Goal: Task Accomplishment & Management: Complete application form

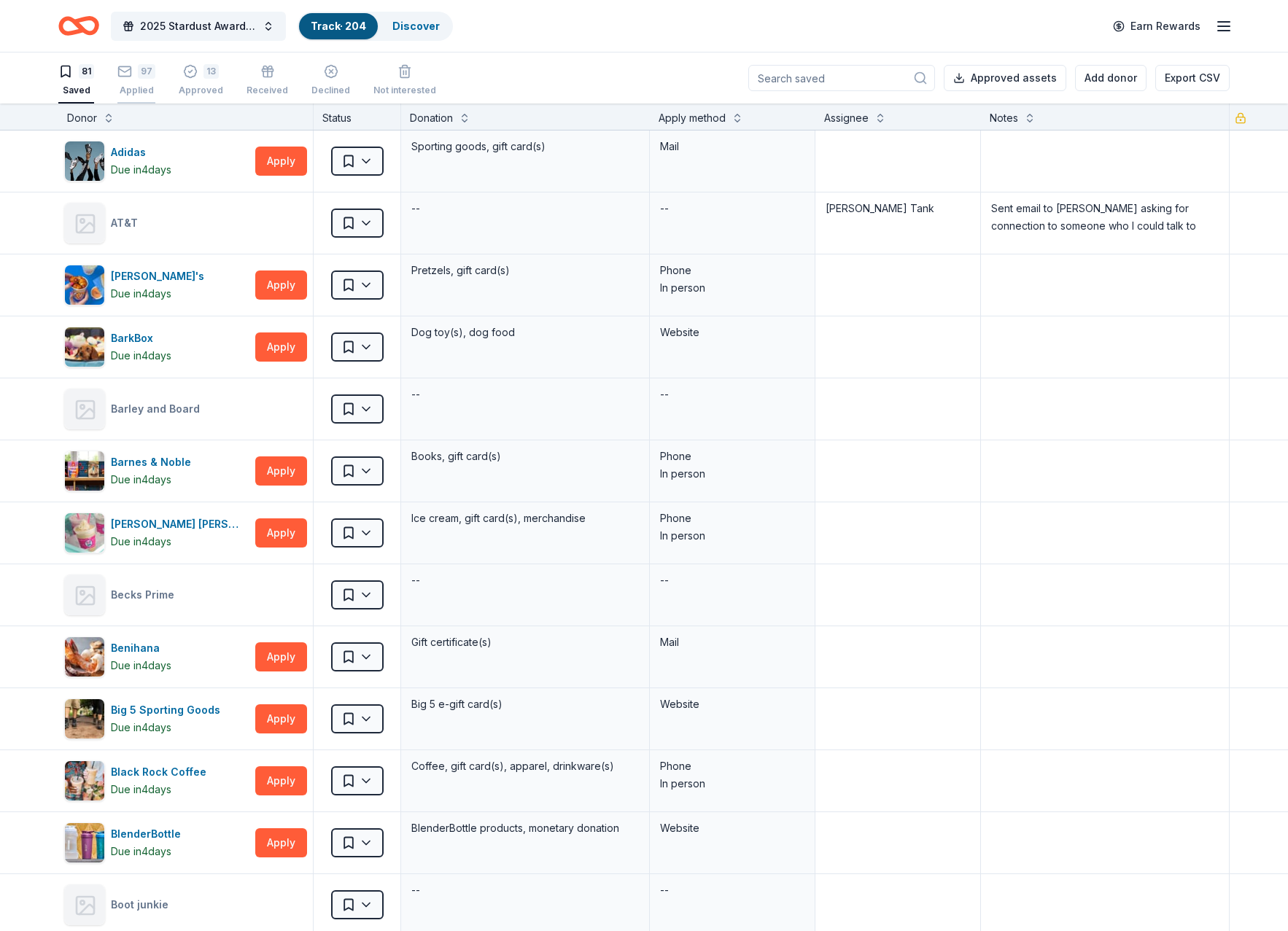
click at [123, 74] on icon "button" at bounding box center [124, 71] width 15 height 15
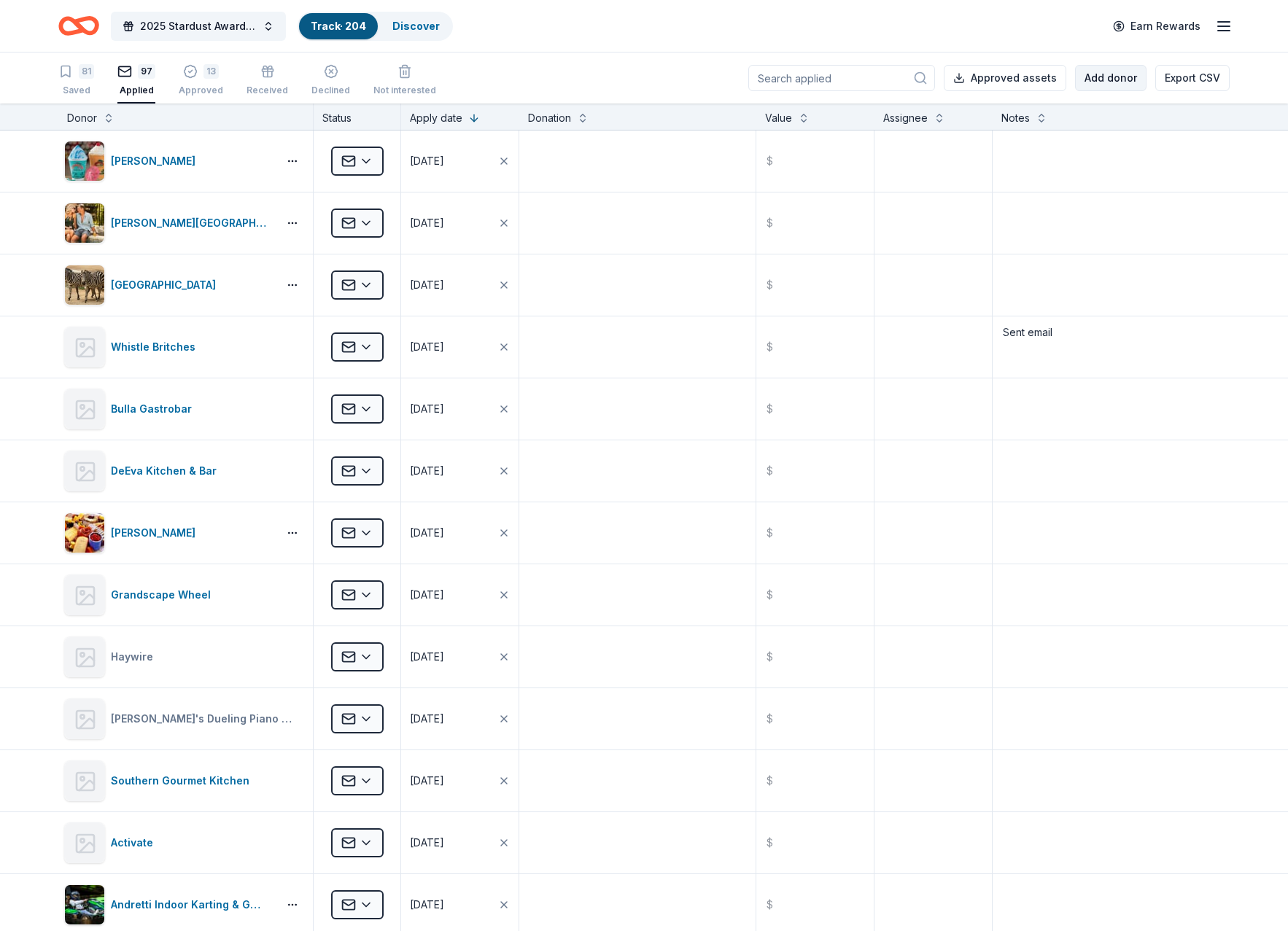
click at [1085, 75] on button "Add donor" at bounding box center [1110, 78] width 71 height 26
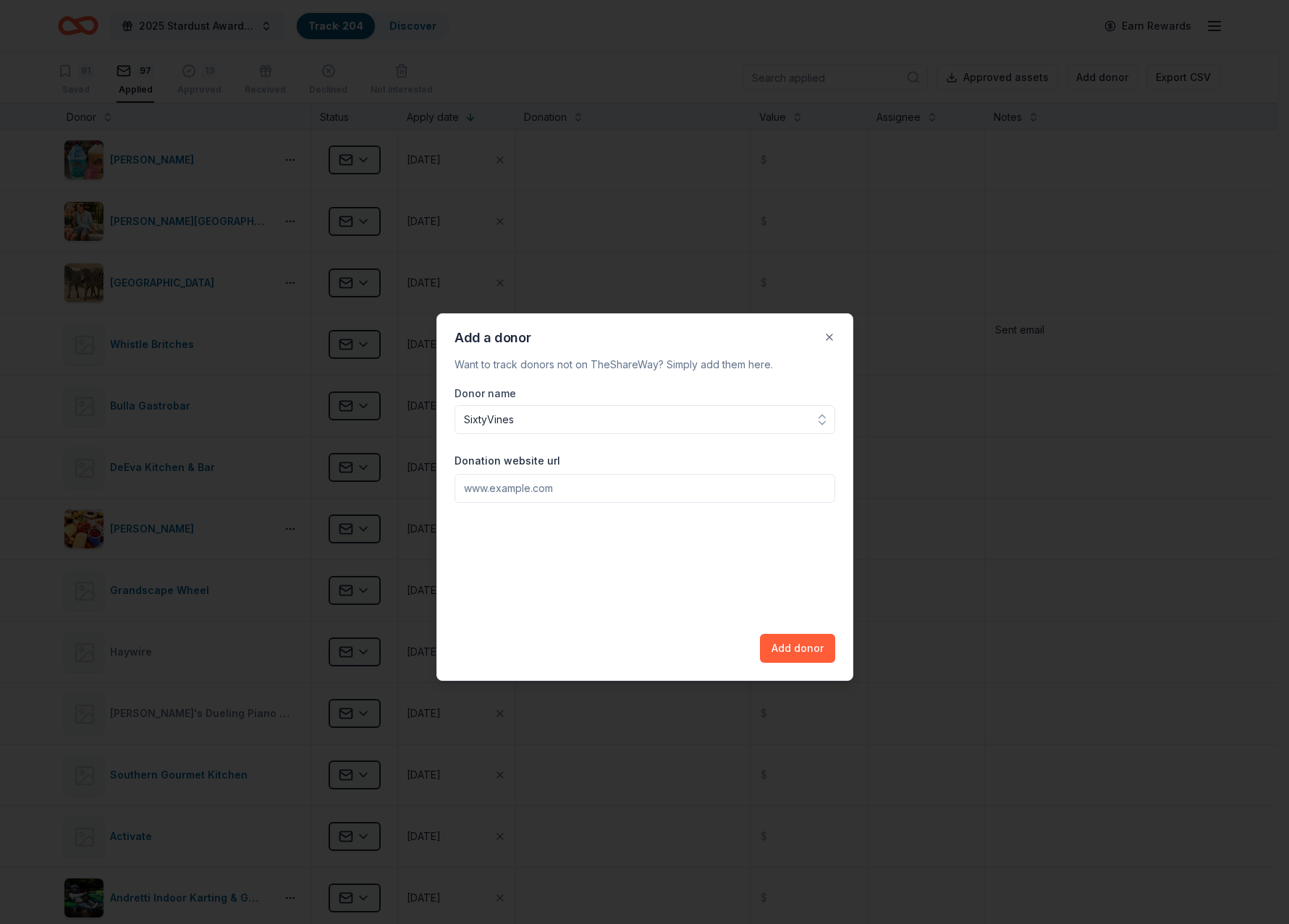
click at [488, 425] on input "SixtyVines" at bounding box center [644, 420] width 380 height 29
type input "Sixty Vines"
click at [521, 491] on input "Donation website url" at bounding box center [644, 488] width 380 height 29
type input "s"
type input "[DOMAIN_NAME]"
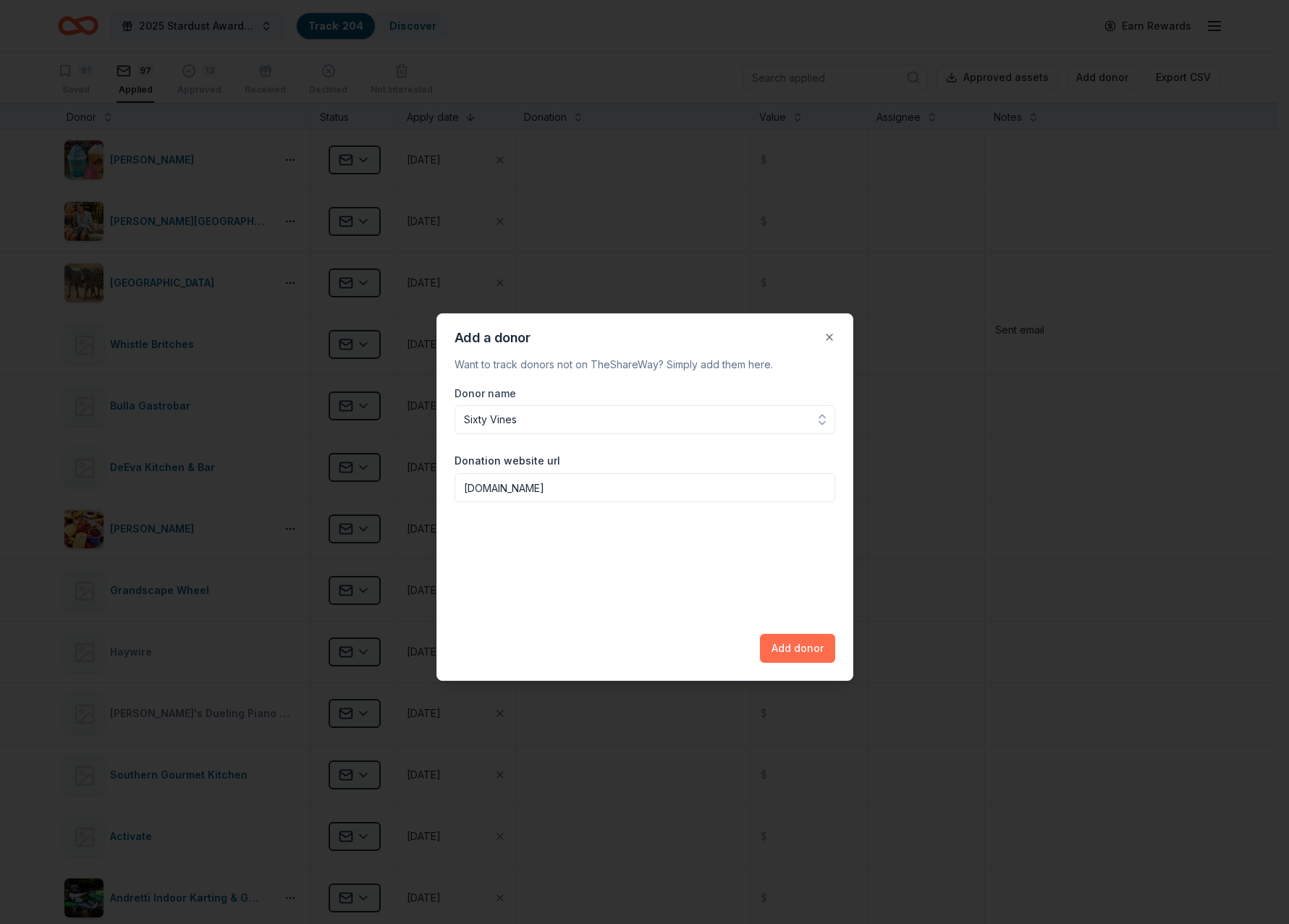
click at [783, 647] on button "Add donor" at bounding box center [798, 648] width 75 height 29
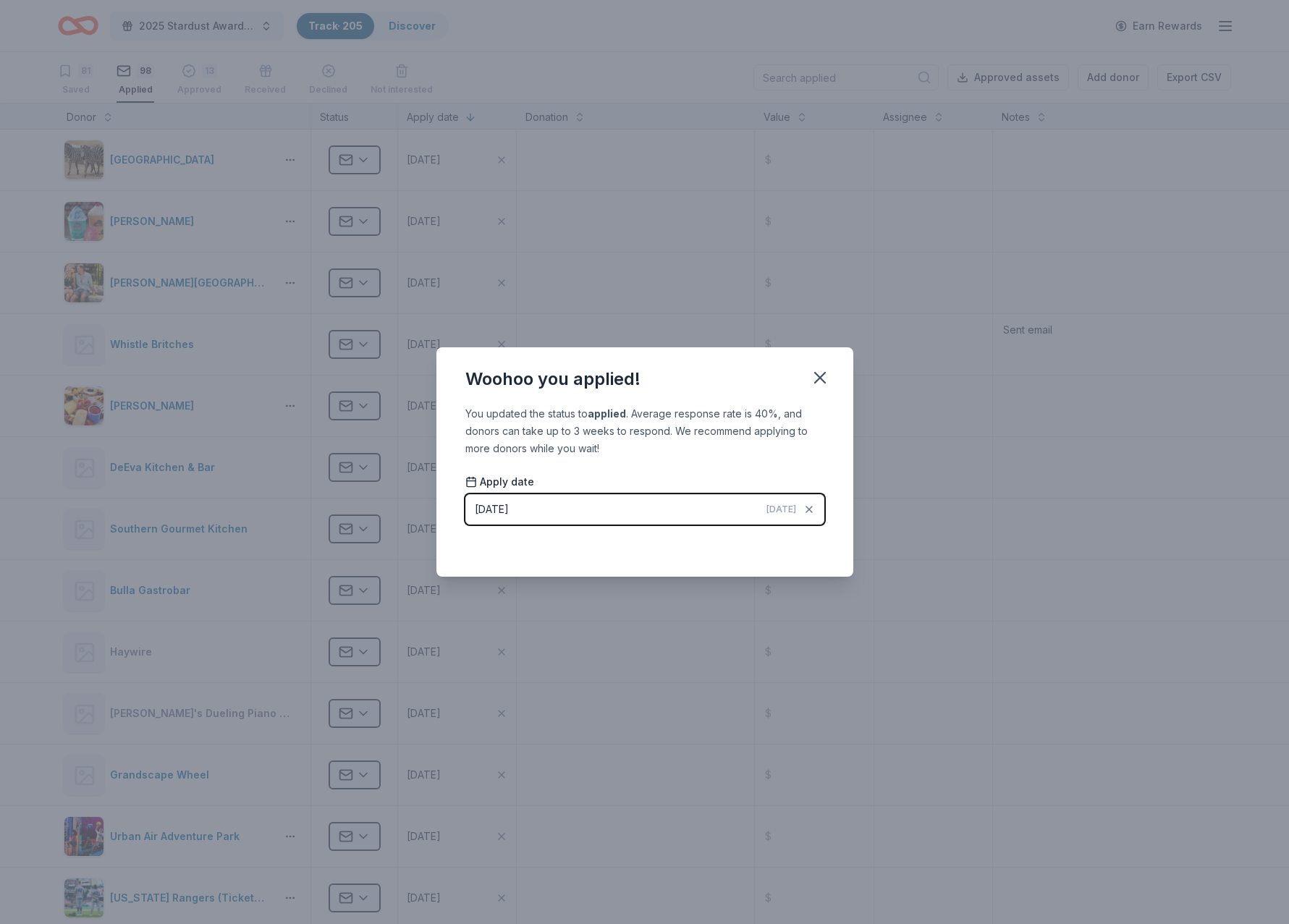
click at [813, 393] on div "Woohoo you applied!" at bounding box center [644, 376] width 417 height 58
click at [818, 388] on button "button" at bounding box center [819, 377] width 32 height 32
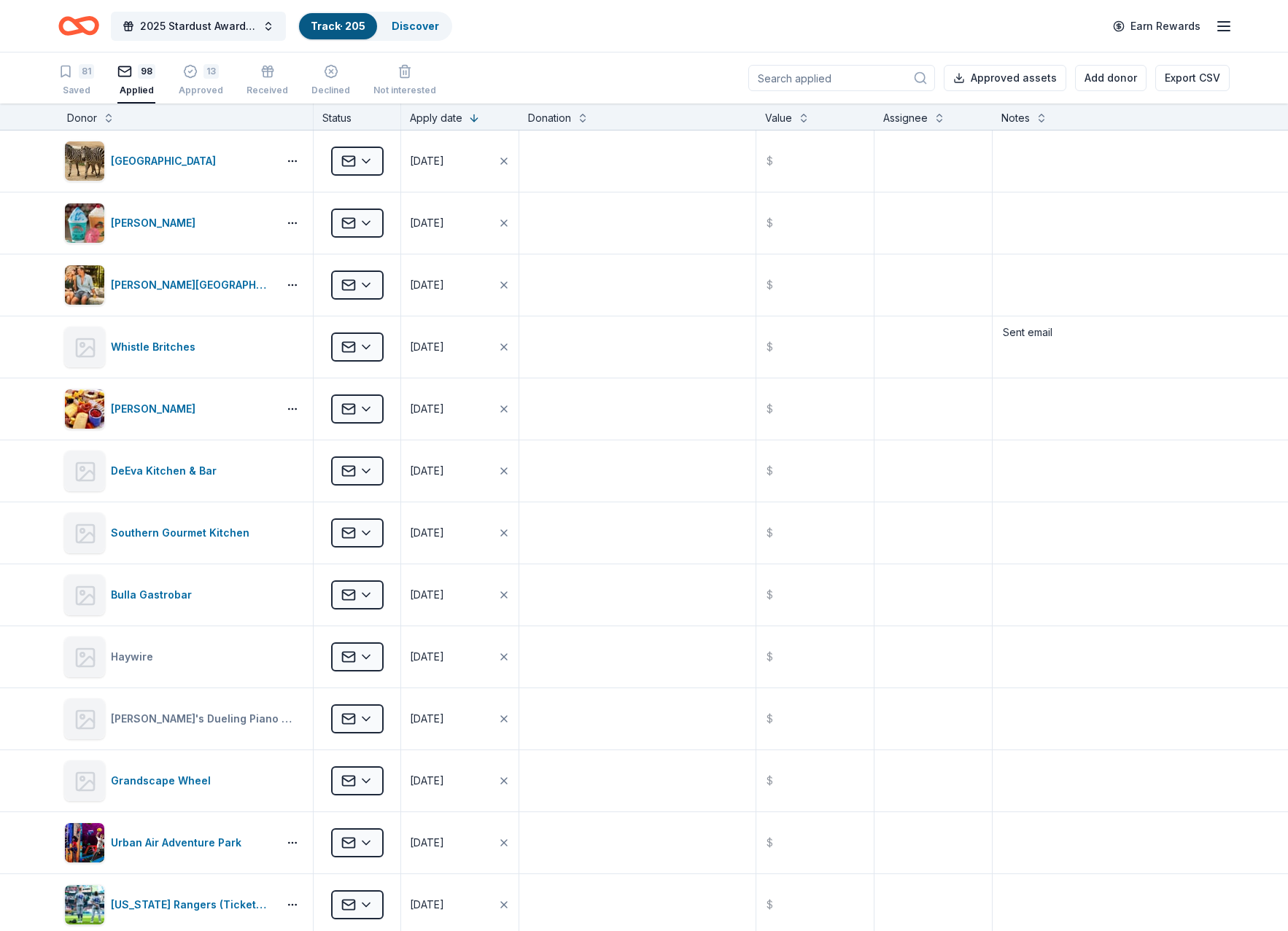
click at [607, 78] on div "81 Saved 98 Applied 13 Approved Received Declined Not interested Approved asset…" at bounding box center [643, 78] width 1171 height 51
click at [199, 116] on div "Donor" at bounding box center [185, 118] width 237 height 18
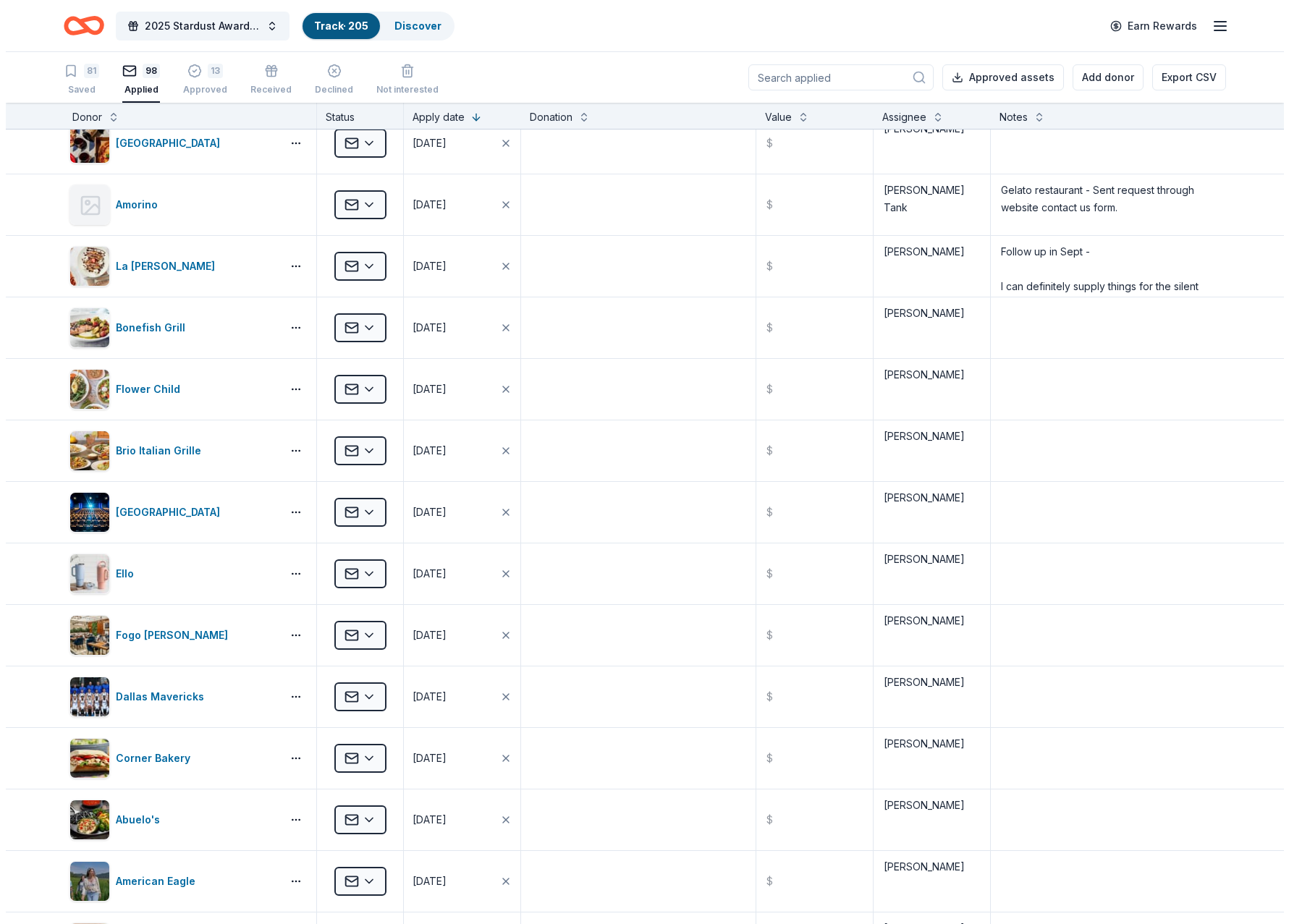
scroll to position [5505, 0]
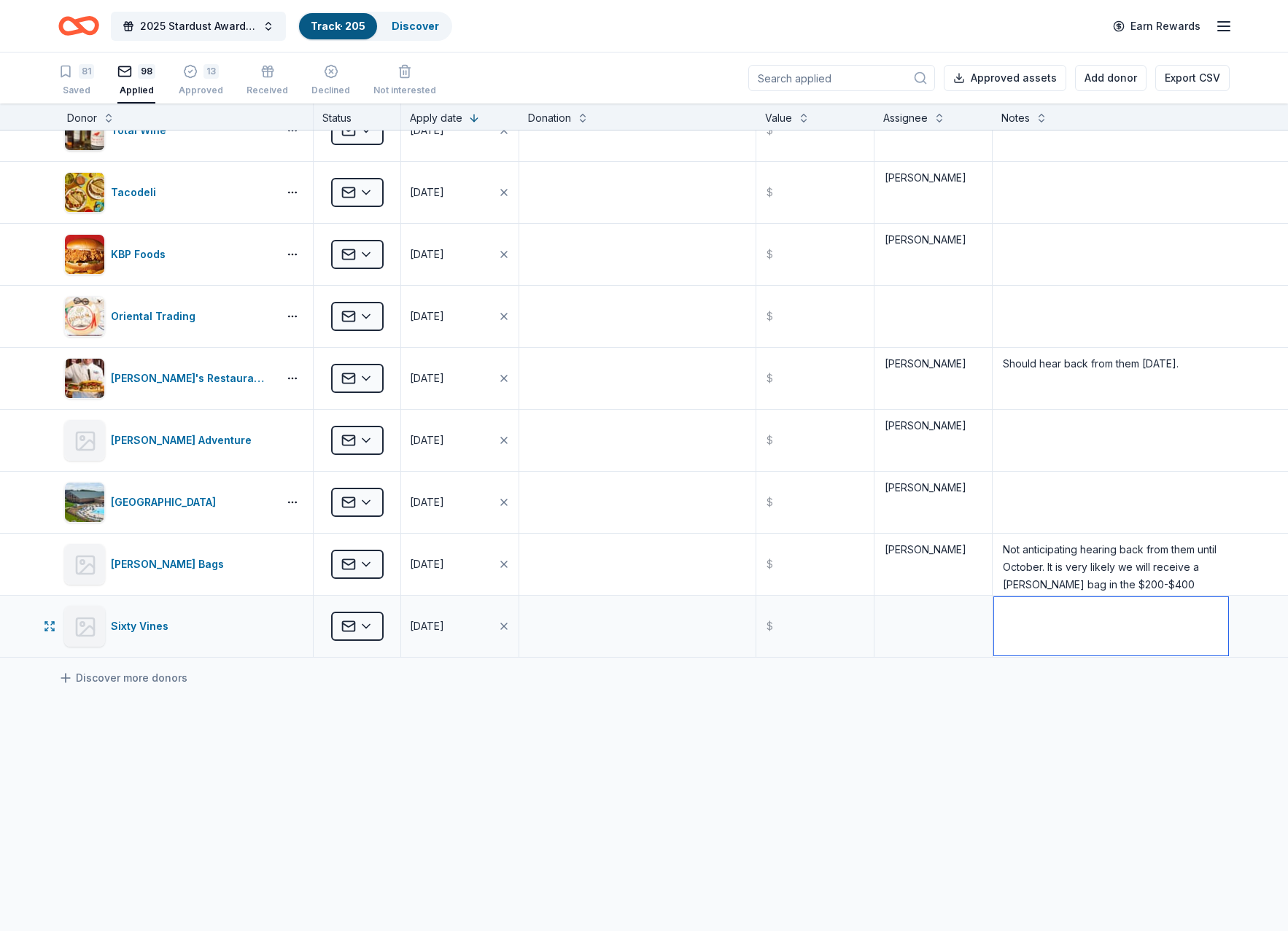
click at [1077, 633] on textarea at bounding box center [1111, 626] width 234 height 58
type textarea "Sent email"
click at [1130, 78] on button "Add donor" at bounding box center [1110, 78] width 71 height 26
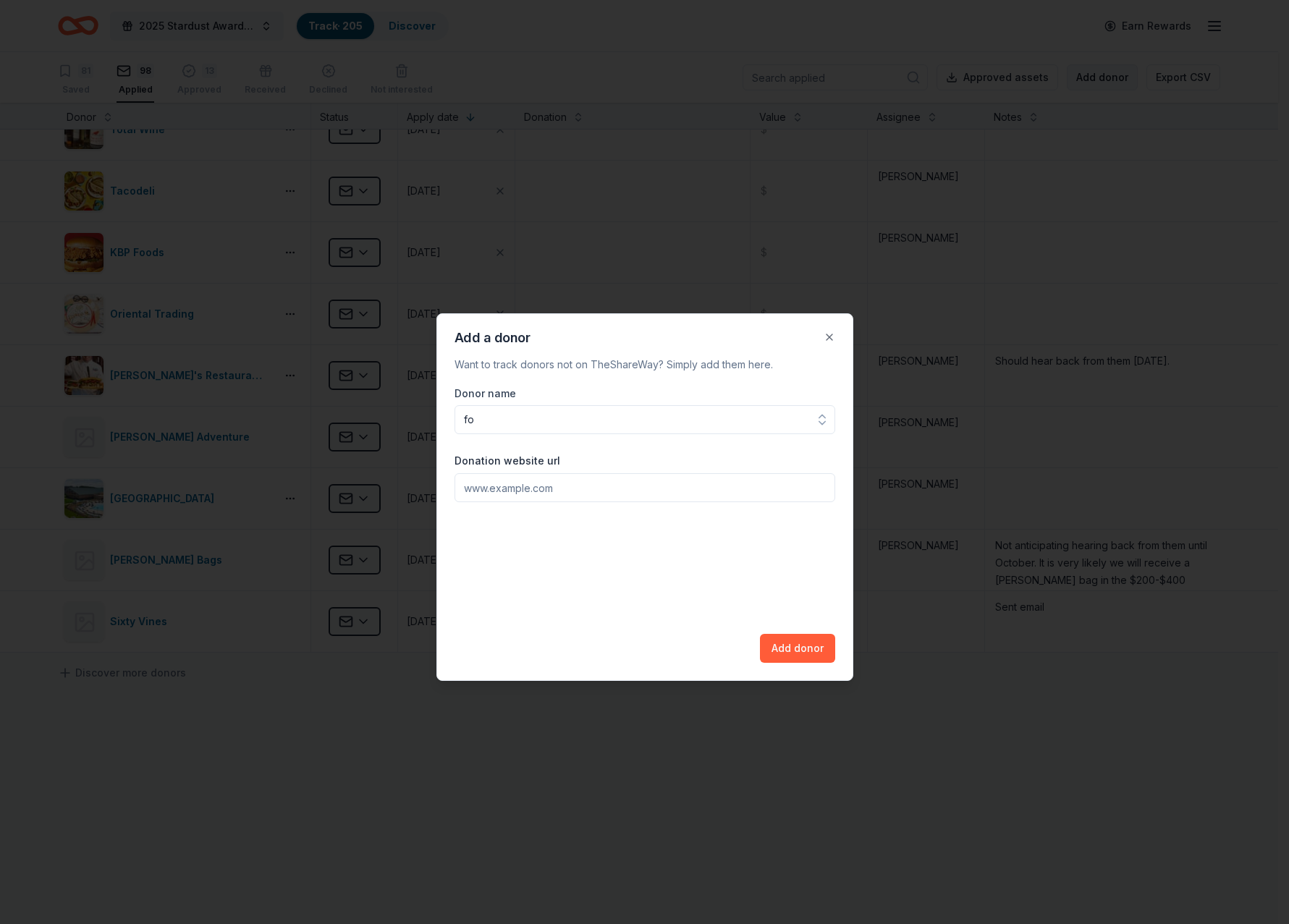
type input "f"
type input "[PERSON_NAME]'s Garage"
click at [589, 497] on input "Donation website url" at bounding box center [644, 488] width 380 height 29
type input "[DOMAIN_NAME]"
click at [789, 641] on button "Add donor" at bounding box center [798, 648] width 75 height 29
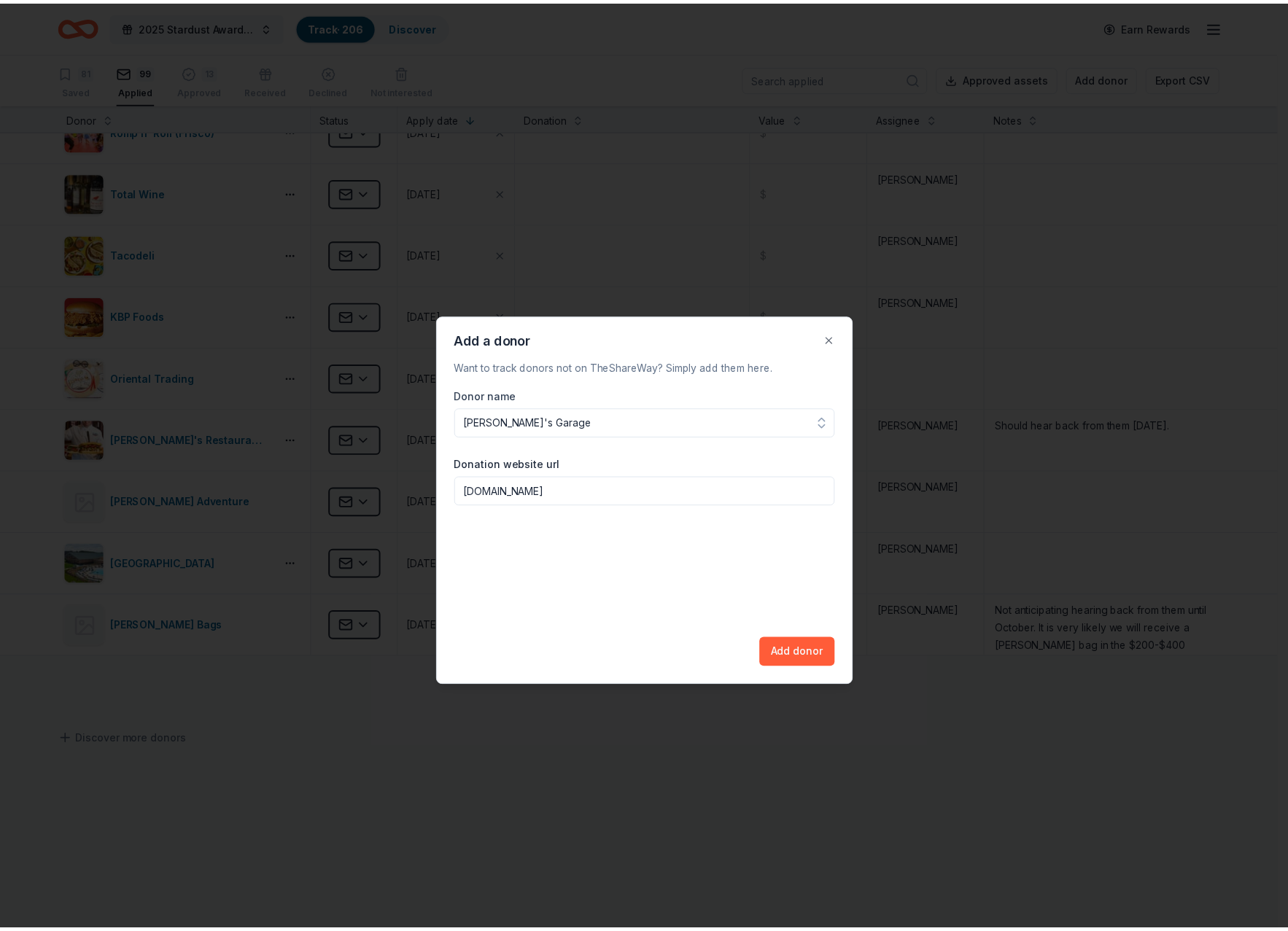
scroll to position [0, 0]
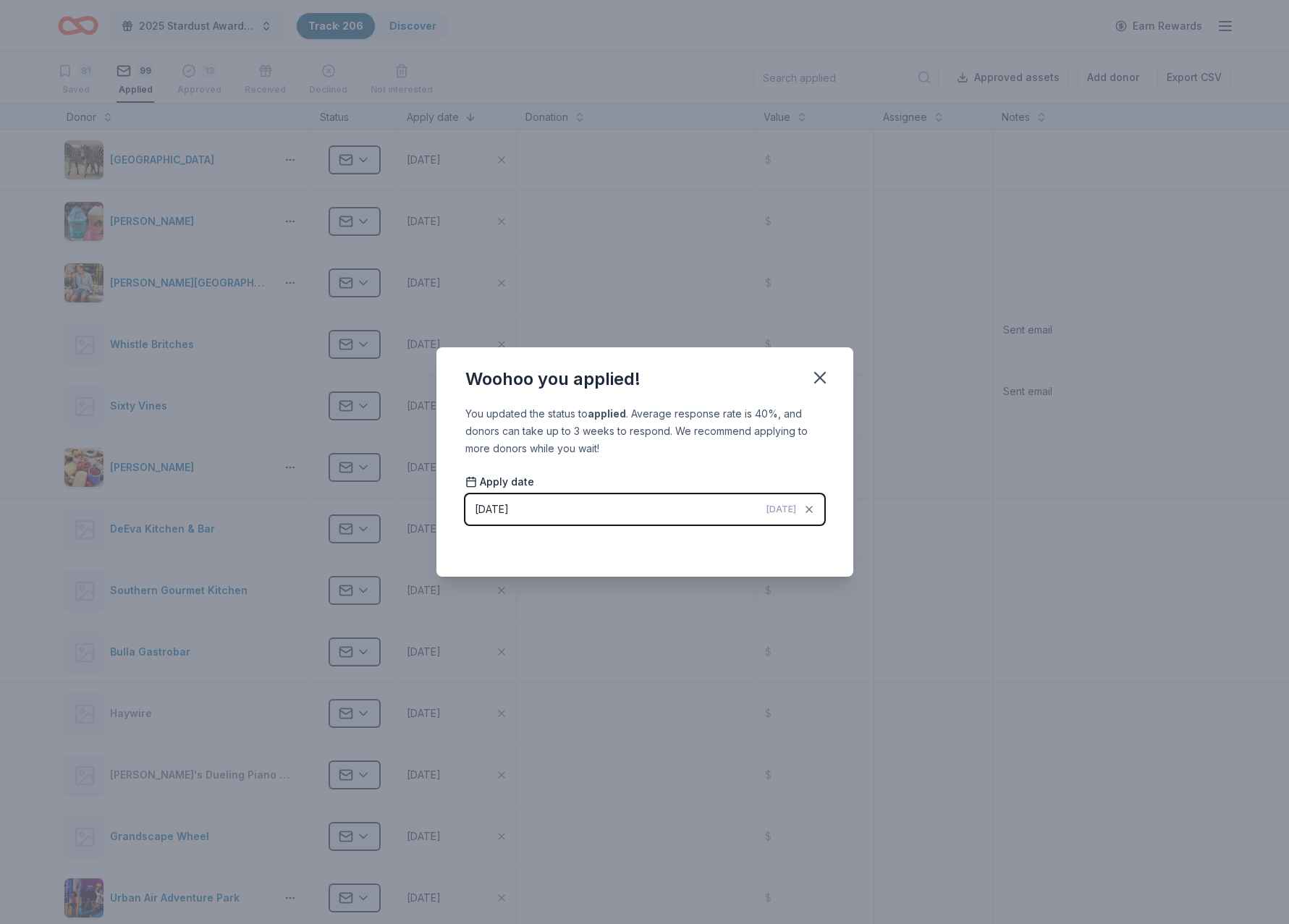
click at [748, 460] on div "You updated the status to applied . Average response rate is 40%, and donors ca…" at bounding box center [644, 491] width 417 height 172
click at [824, 381] on icon "button" at bounding box center [819, 377] width 10 height 10
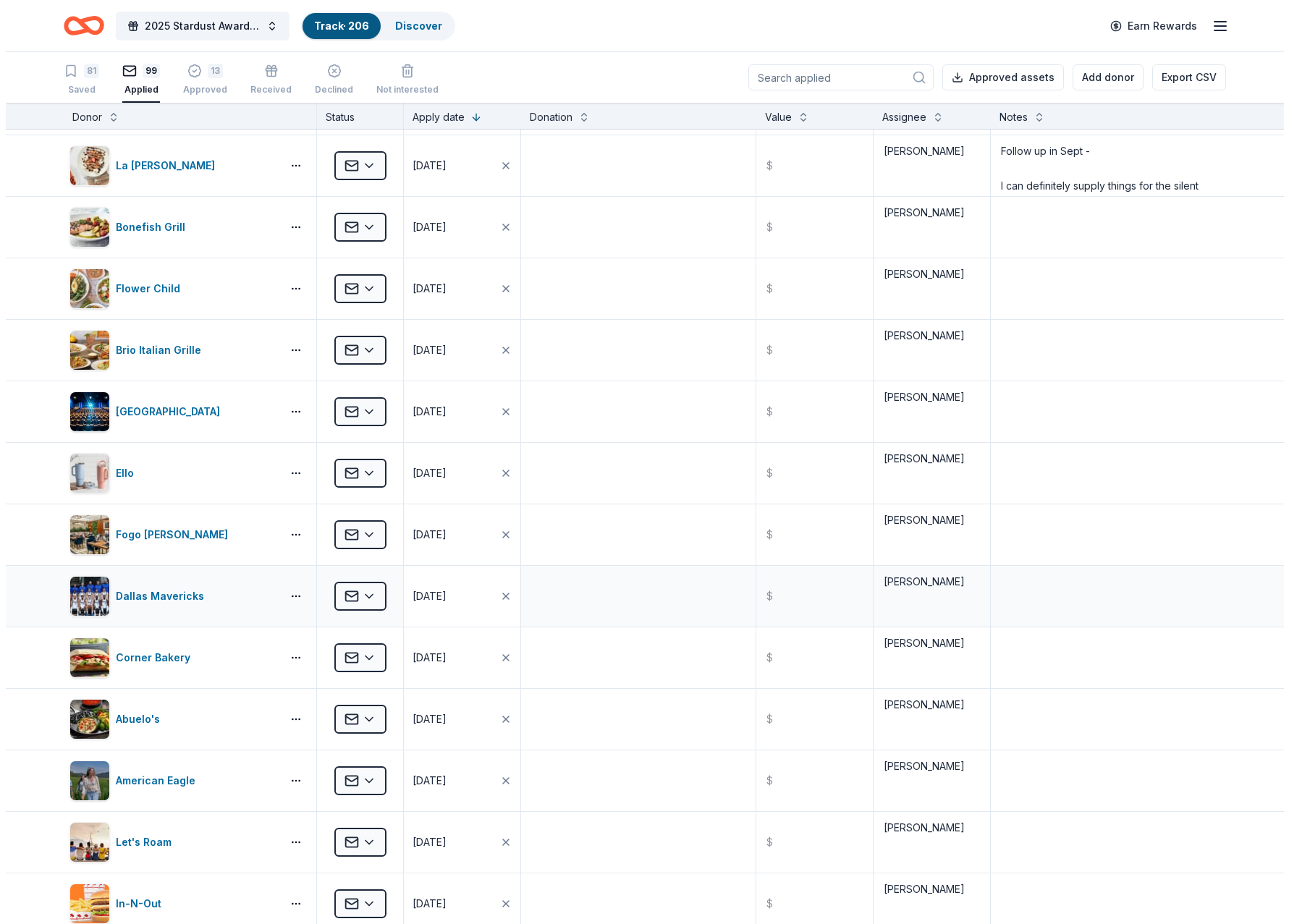
scroll to position [5566, 0]
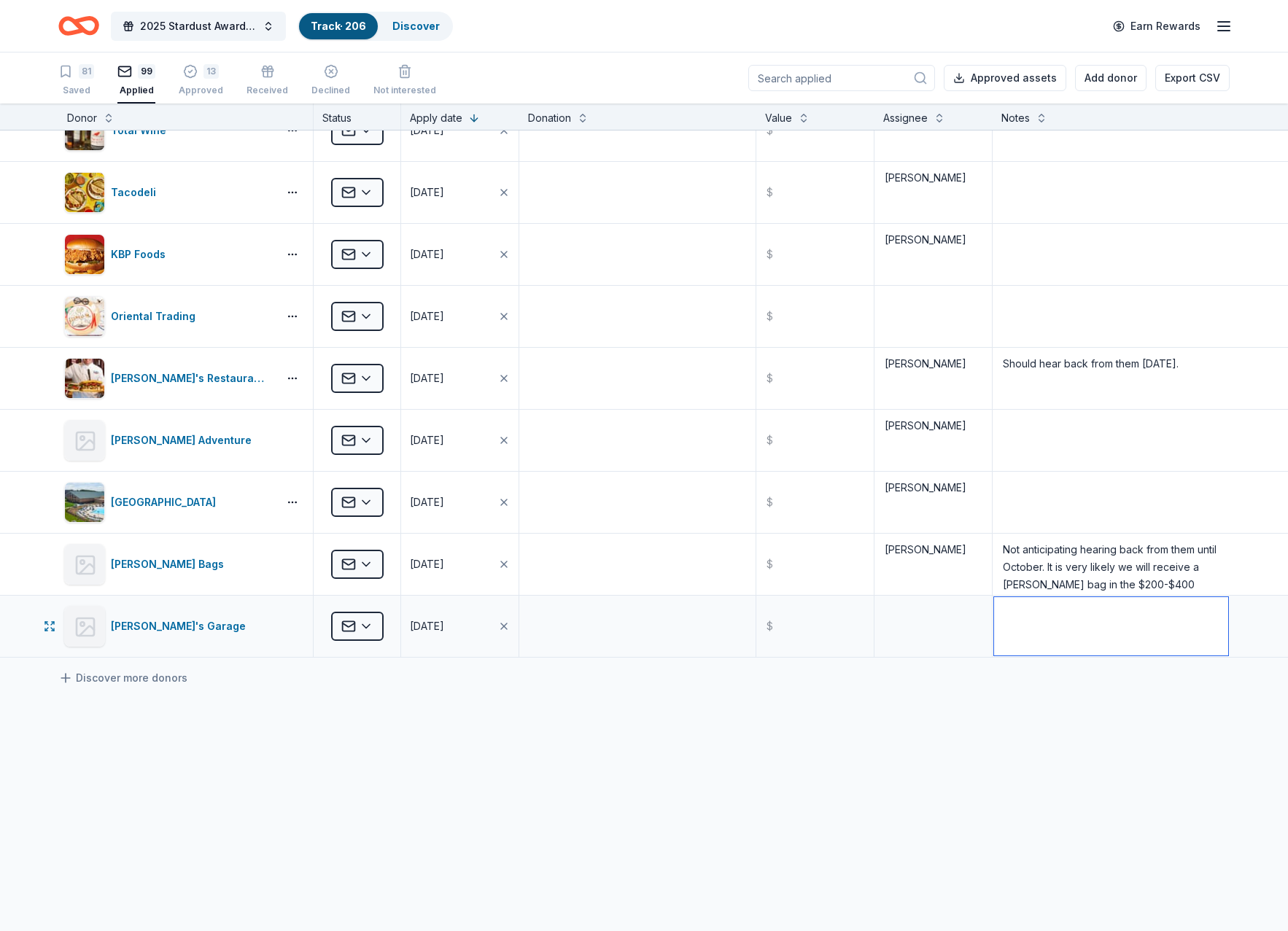
click at [1020, 628] on textarea at bounding box center [1111, 626] width 234 height 58
type textarea "Submitted through contact us page on website"
click at [1097, 78] on button "Add donor" at bounding box center [1110, 78] width 71 height 26
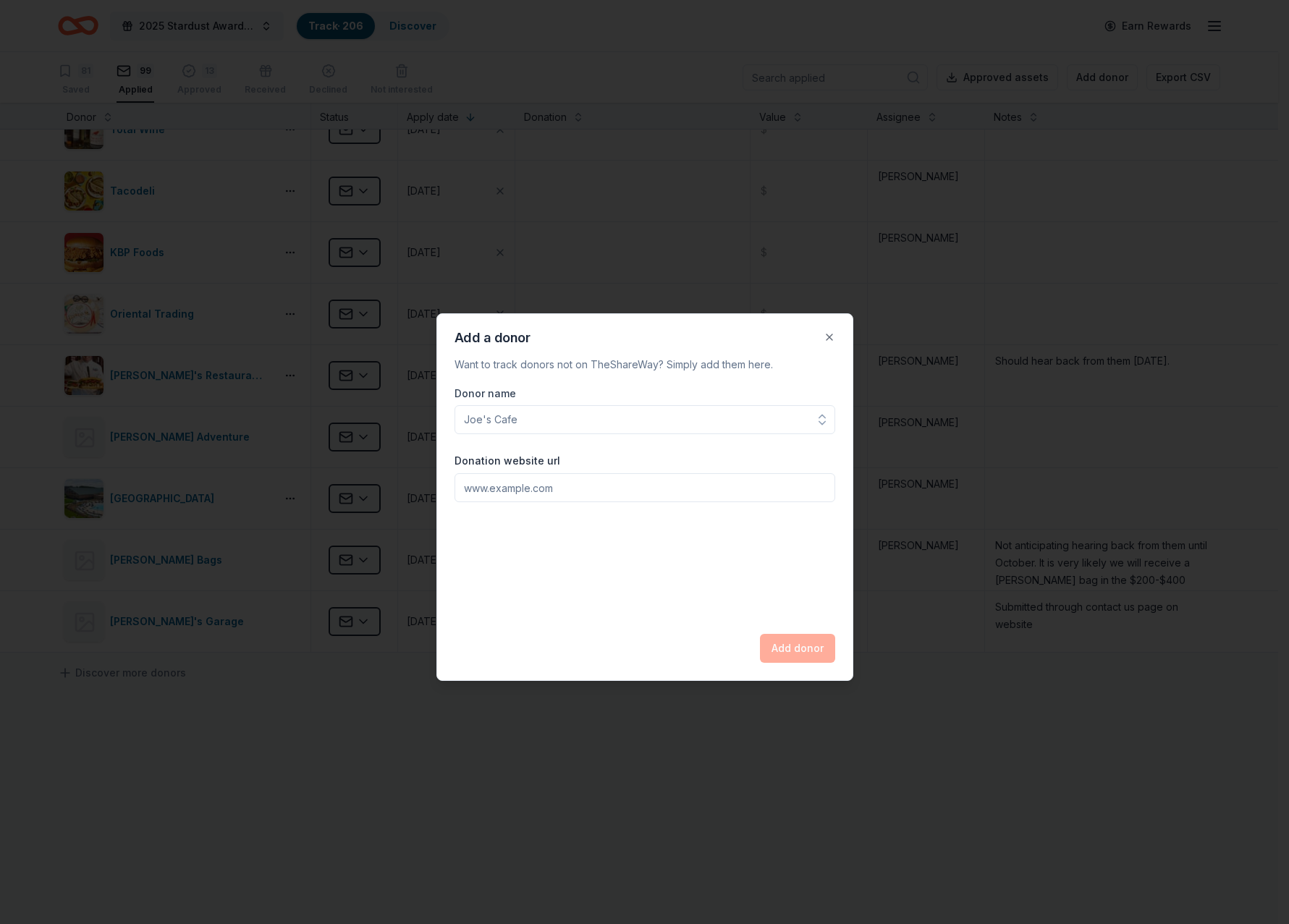
click at [497, 426] on input "Donor name" at bounding box center [644, 420] width 380 height 29
type input "CraftWay Kitchen"
click at [504, 494] on input "Donation website url" at bounding box center [644, 488] width 380 height 29
type input "w"
type input "[DOMAIN_NAME]"
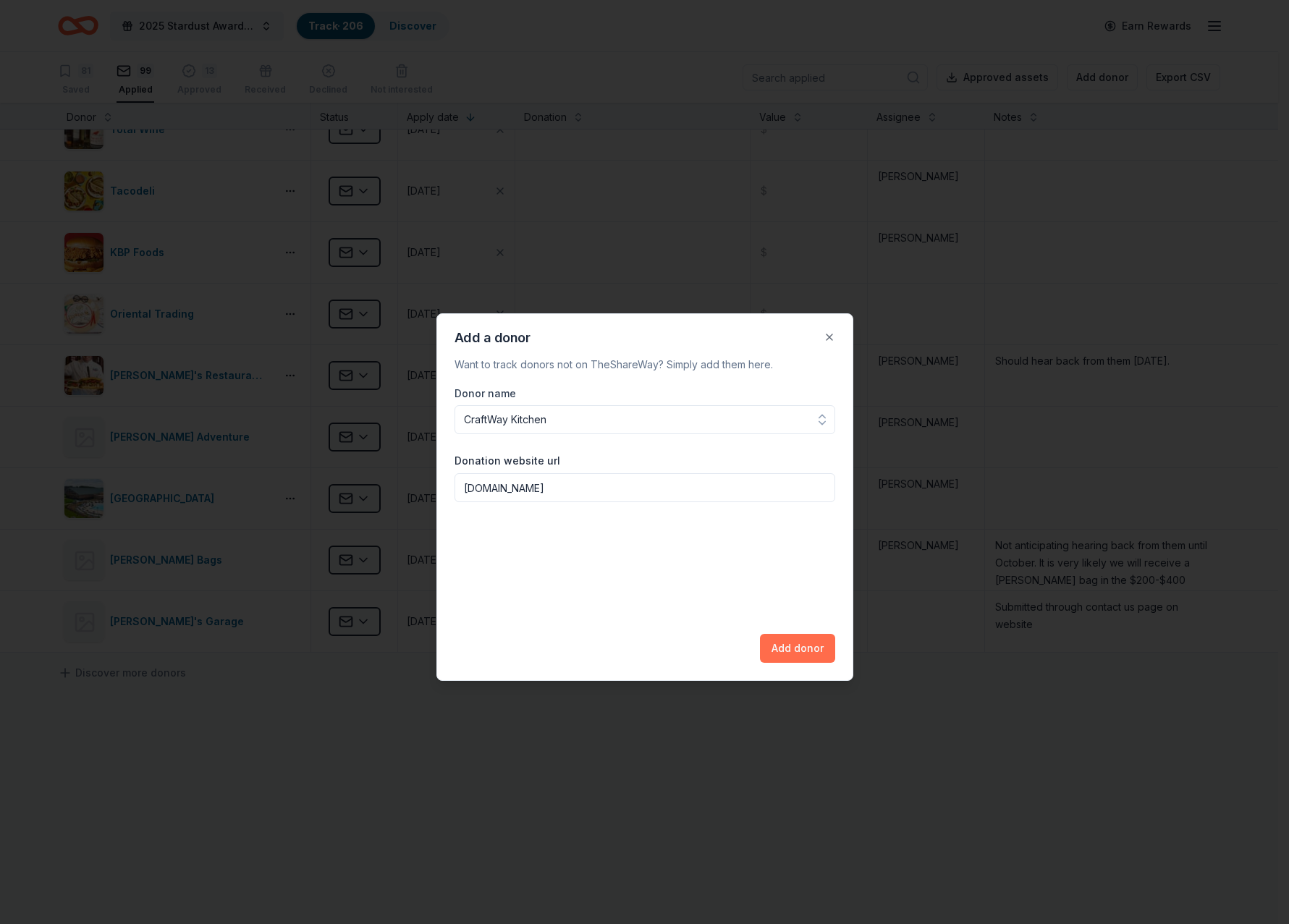
click at [791, 647] on button "Add donor" at bounding box center [798, 648] width 75 height 29
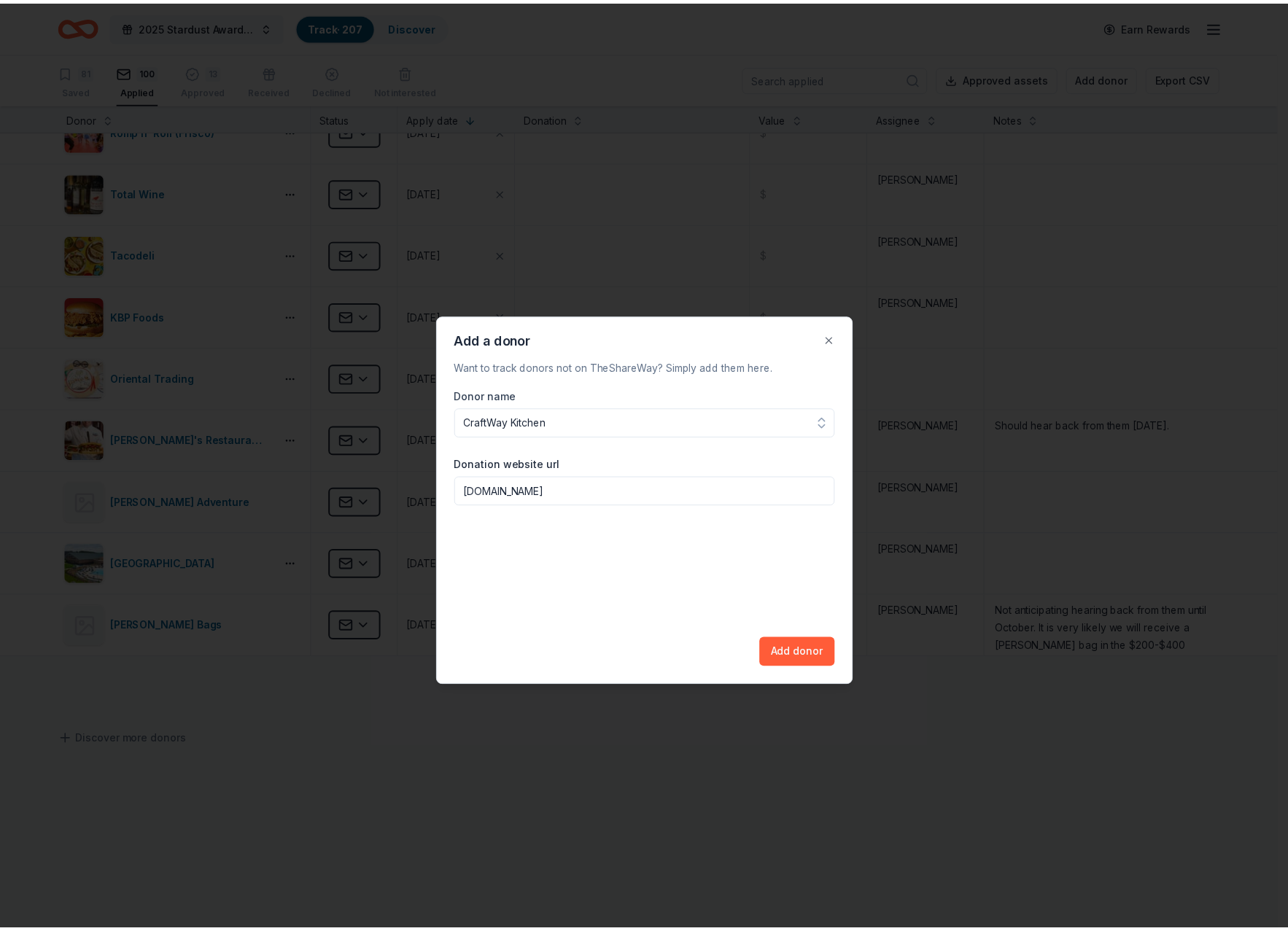
scroll to position [0, 0]
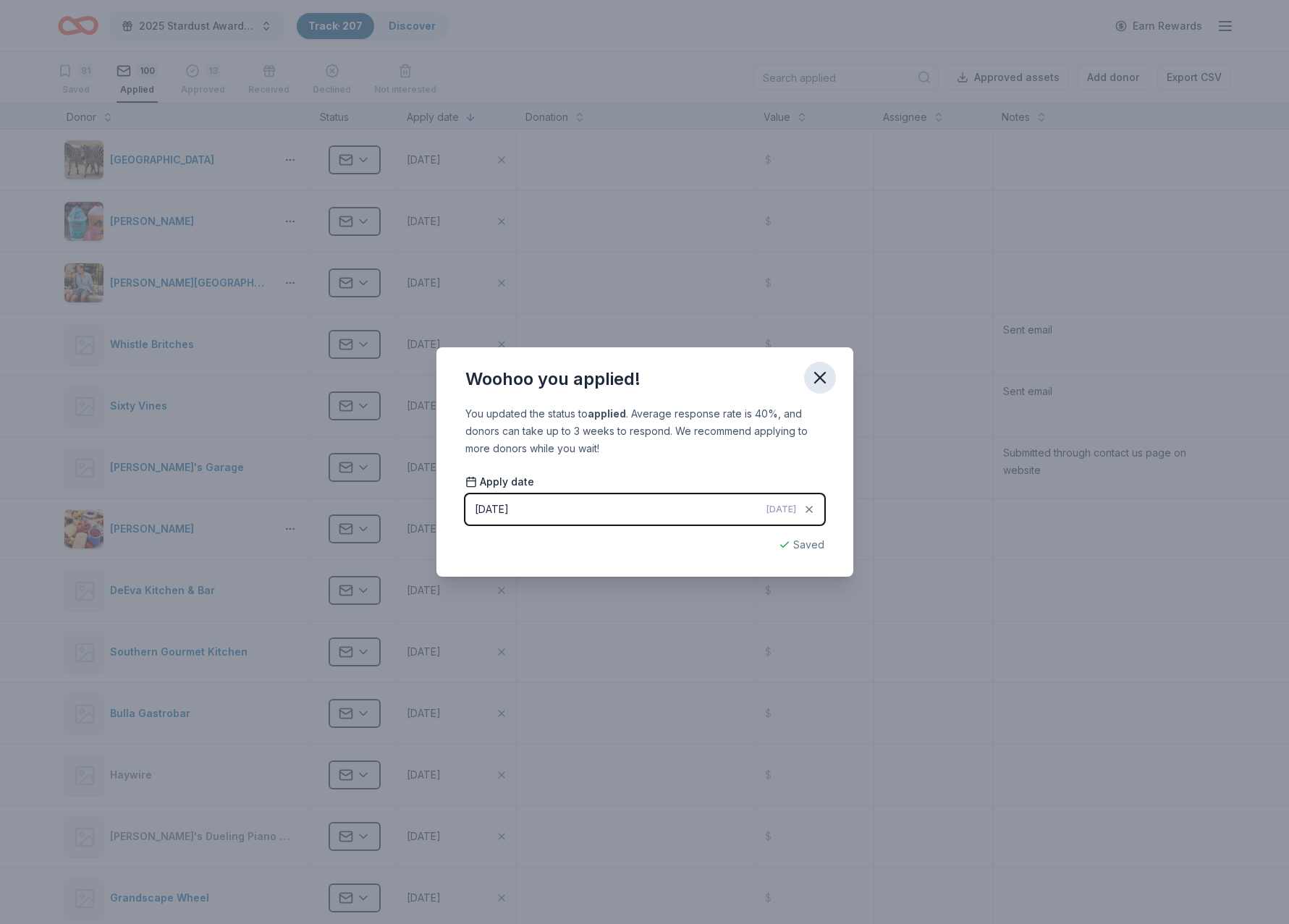
click at [823, 368] on icon "button" at bounding box center [820, 377] width 20 height 20
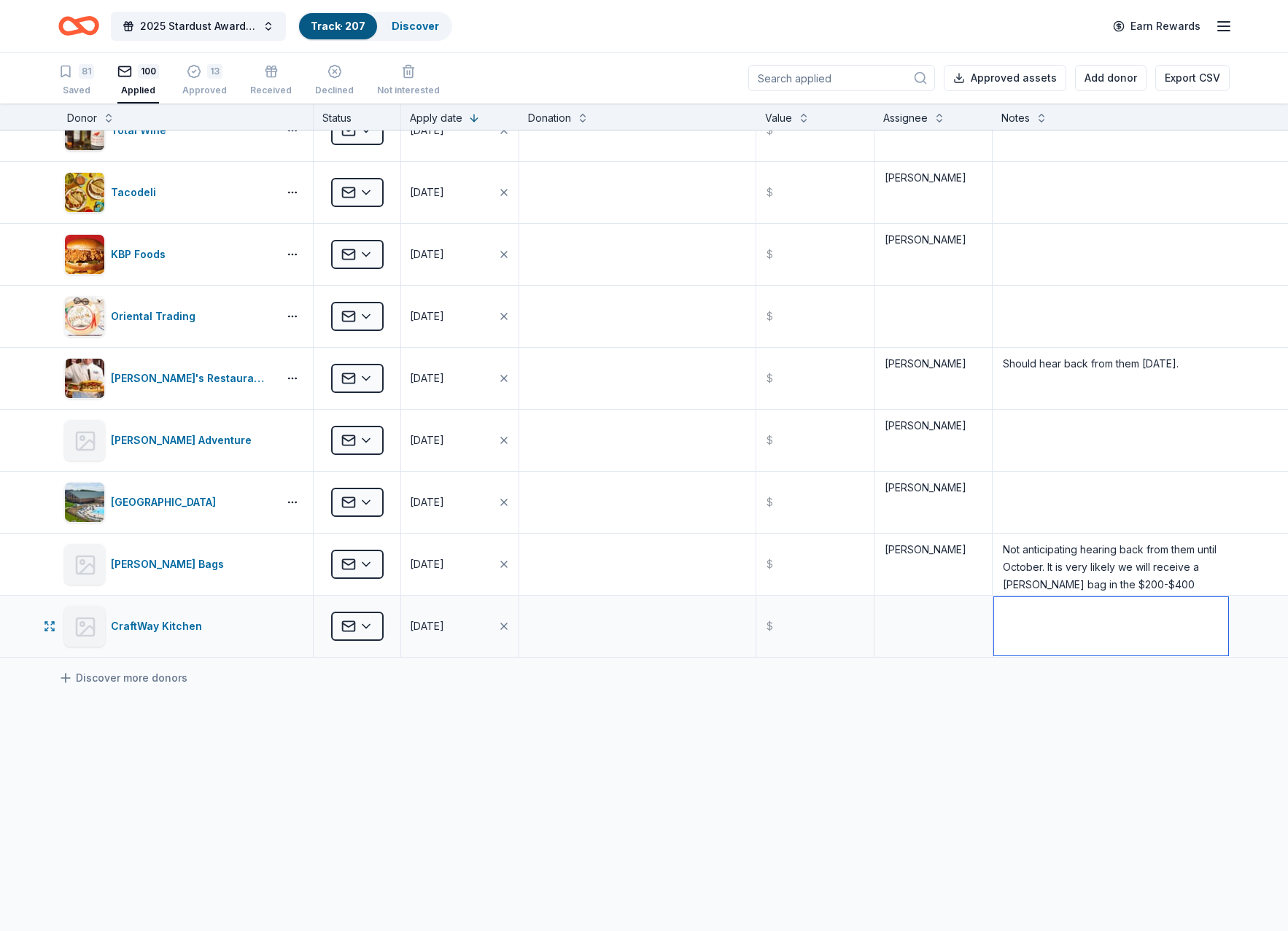
scroll to position [1, 0]
click at [1015, 632] on textarea at bounding box center [1111, 625] width 234 height 58
type textarea "Sent email"
